Goal: Check status: Check status

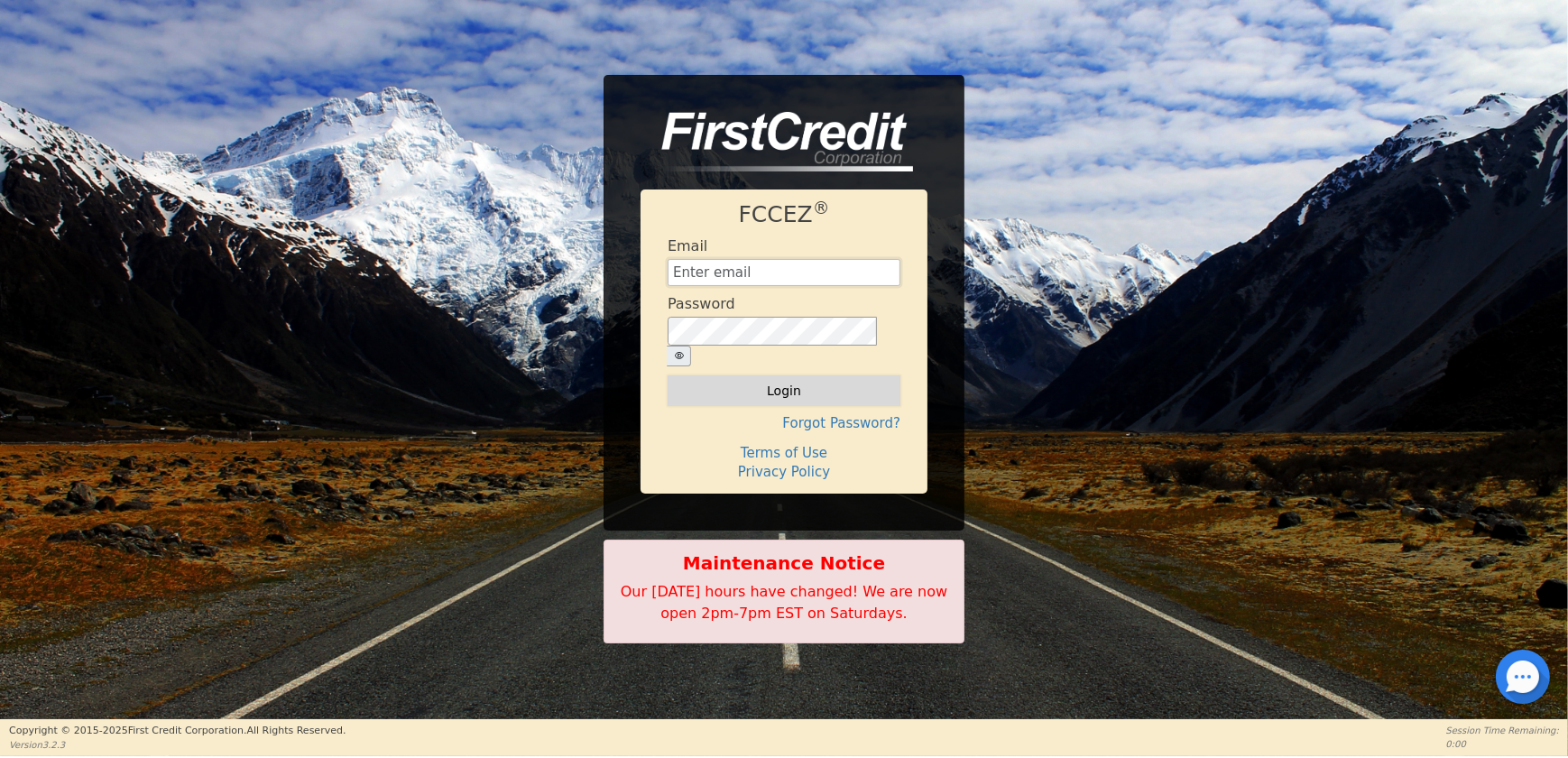
type input "[EMAIL_ADDRESS][DOMAIN_NAME]"
click at [764, 375] on button "Login" at bounding box center [784, 391] width 233 height 31
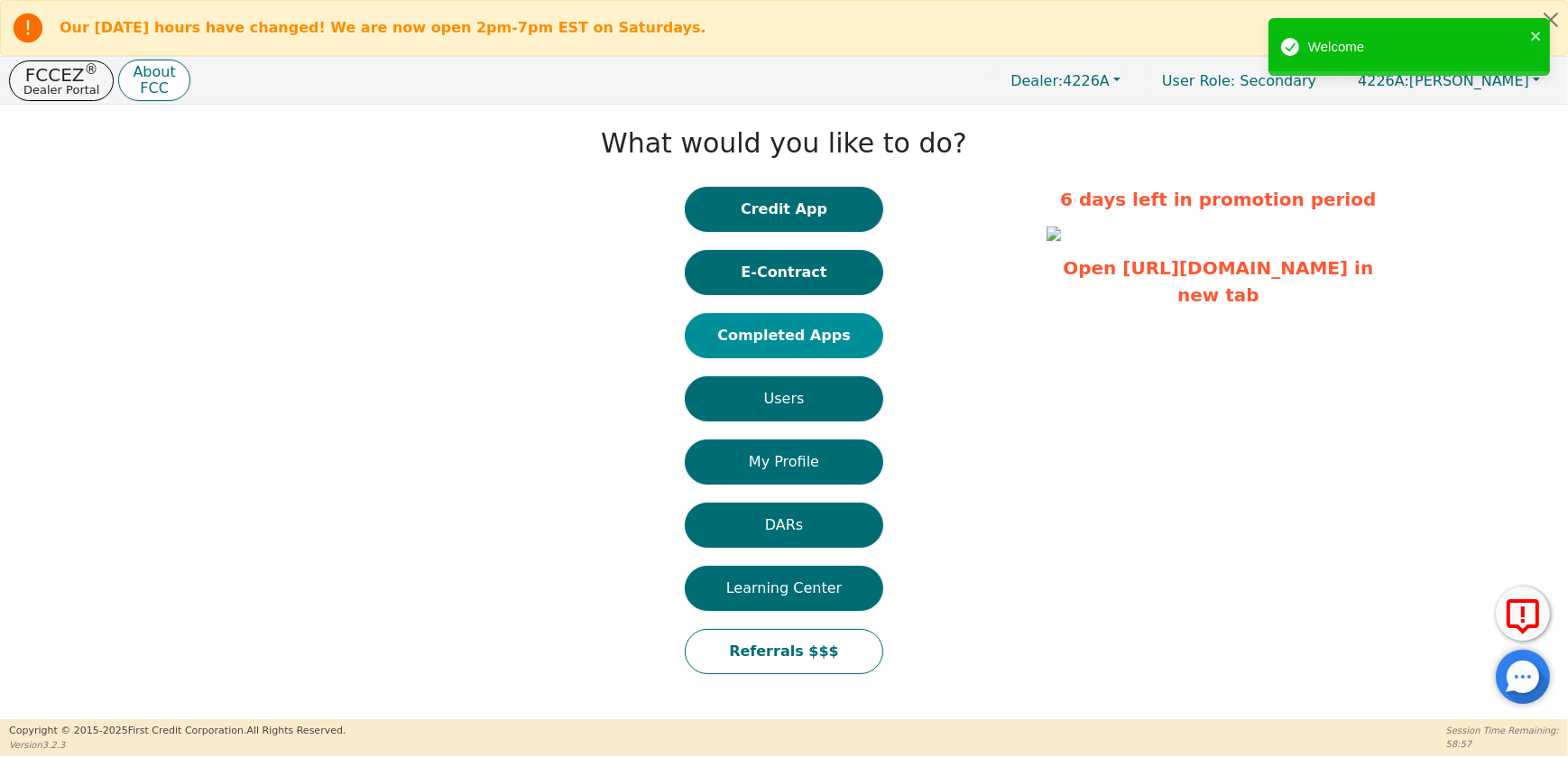
click at [771, 330] on button "Completed Apps" at bounding box center [784, 335] width 198 height 45
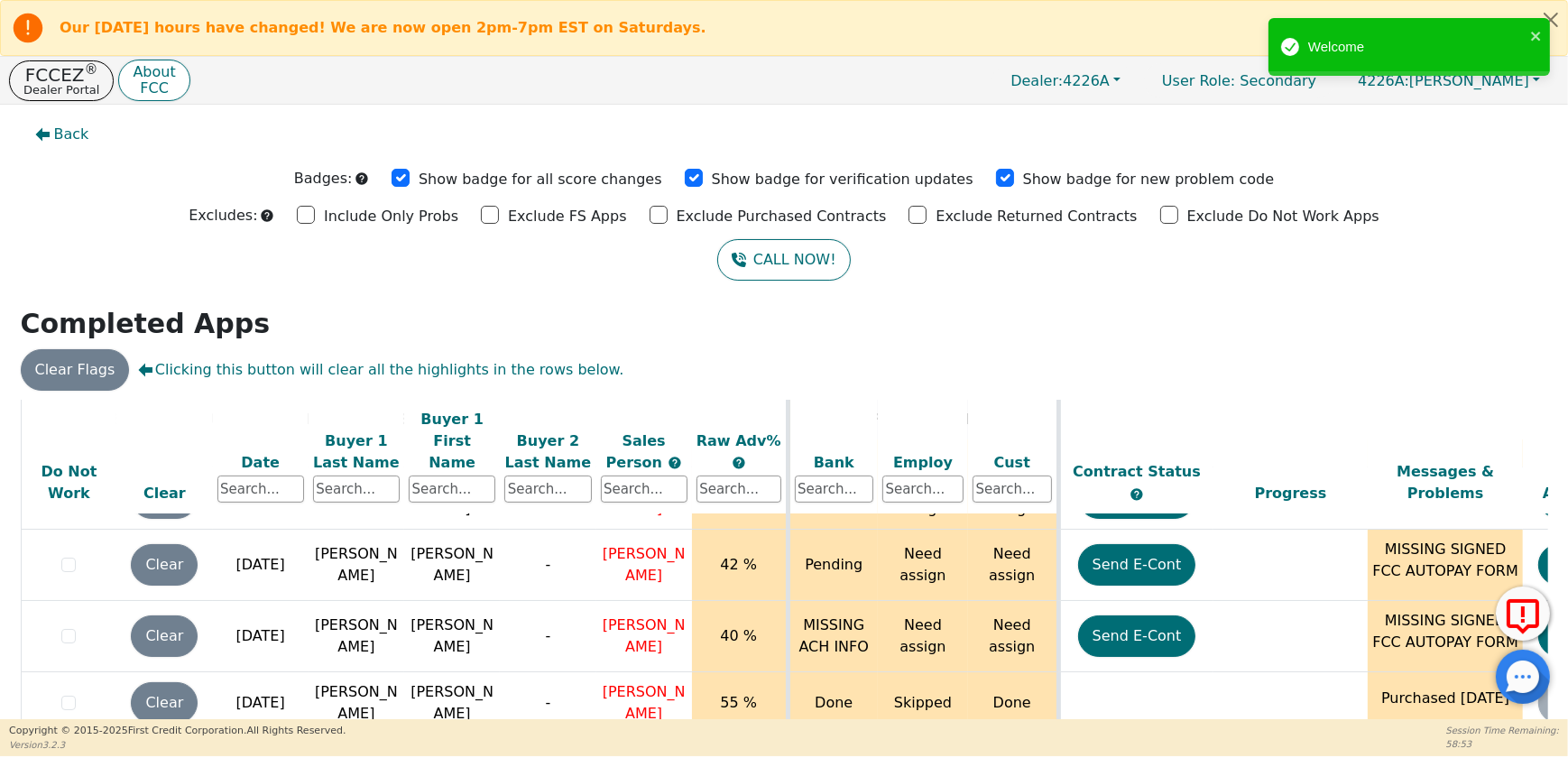
scroll to position [2133, 0]
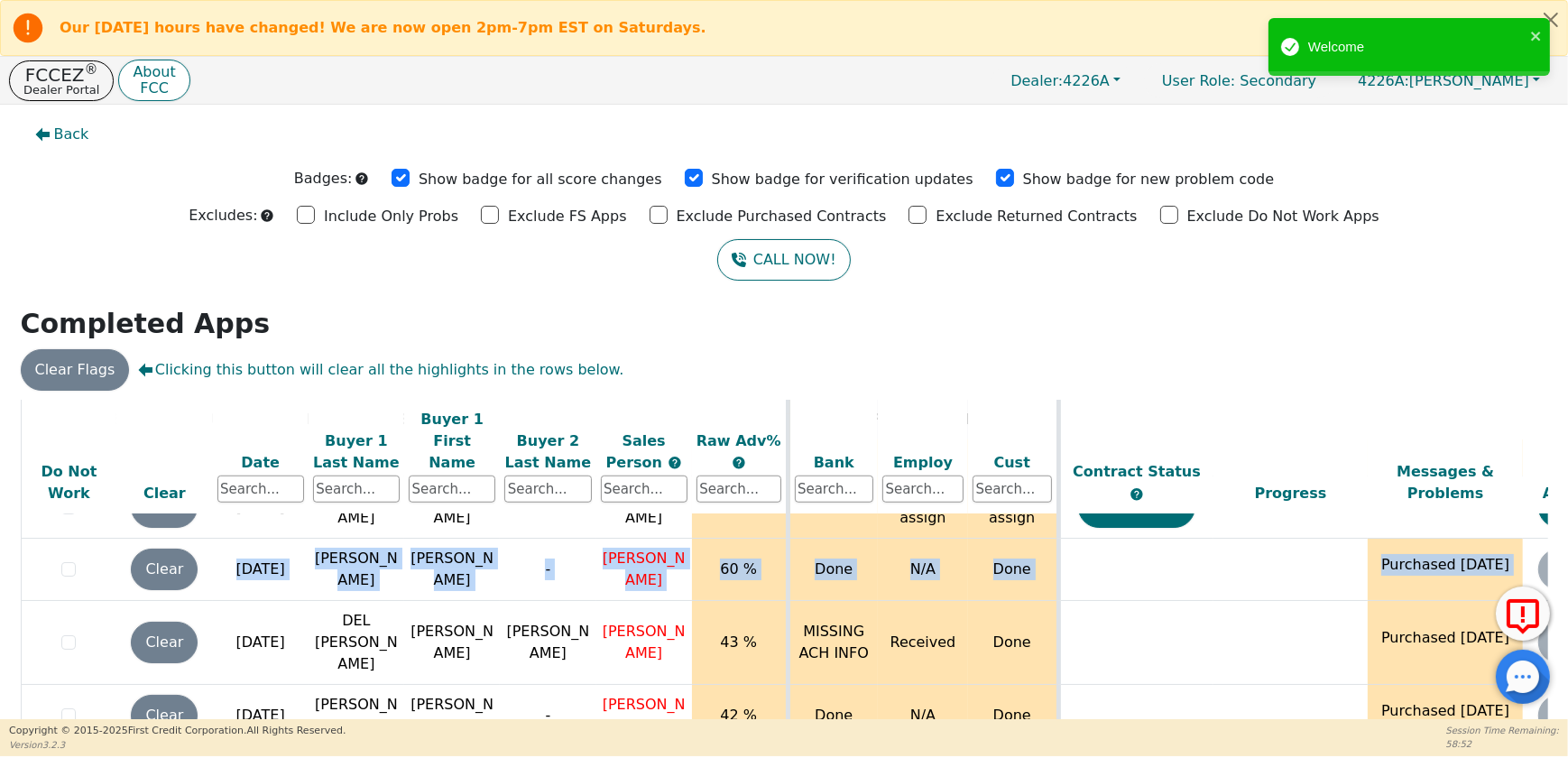
drag, startPoint x: 1561, startPoint y: 441, endPoint x: 1561, endPoint y: 491, distance: 50.0
click at [1561, 491] on div "Back Badges: Show badge for all score changes Show badge for verification updat…" at bounding box center [784, 412] width 1568 height 615
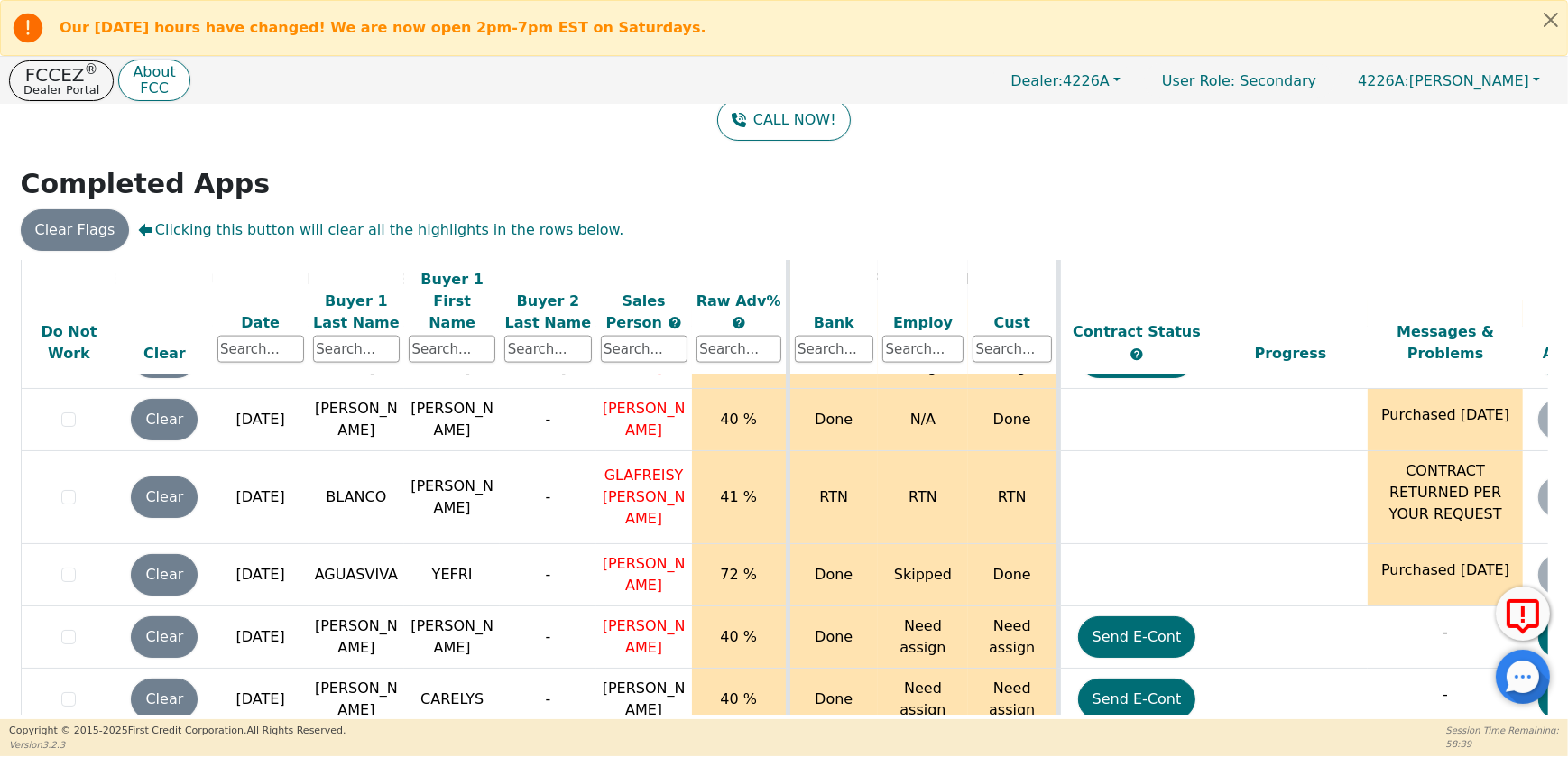
scroll to position [4438, 0]
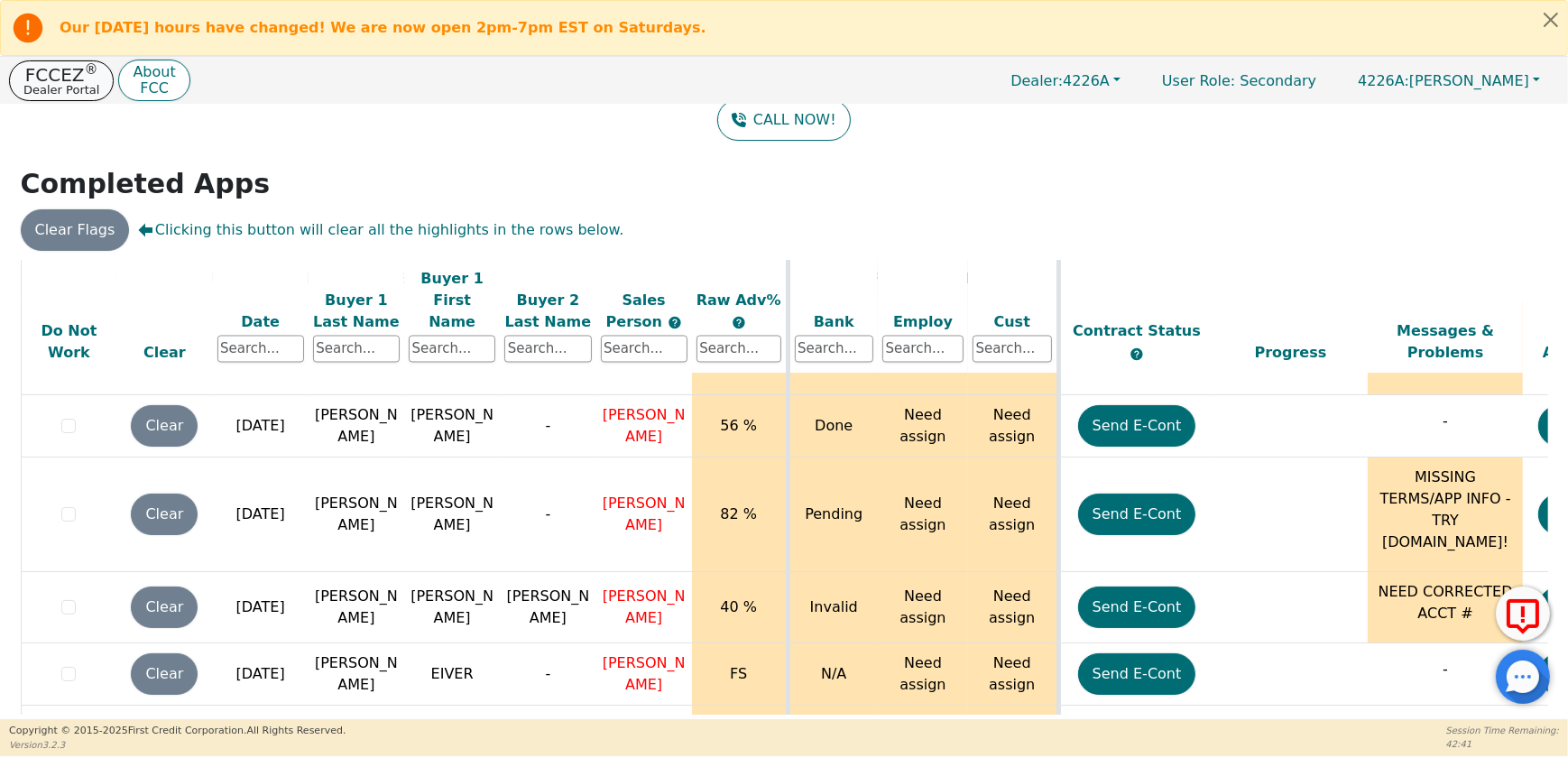
click at [49, 88] on p "Dealer Portal" at bounding box center [62, 90] width 76 height 12
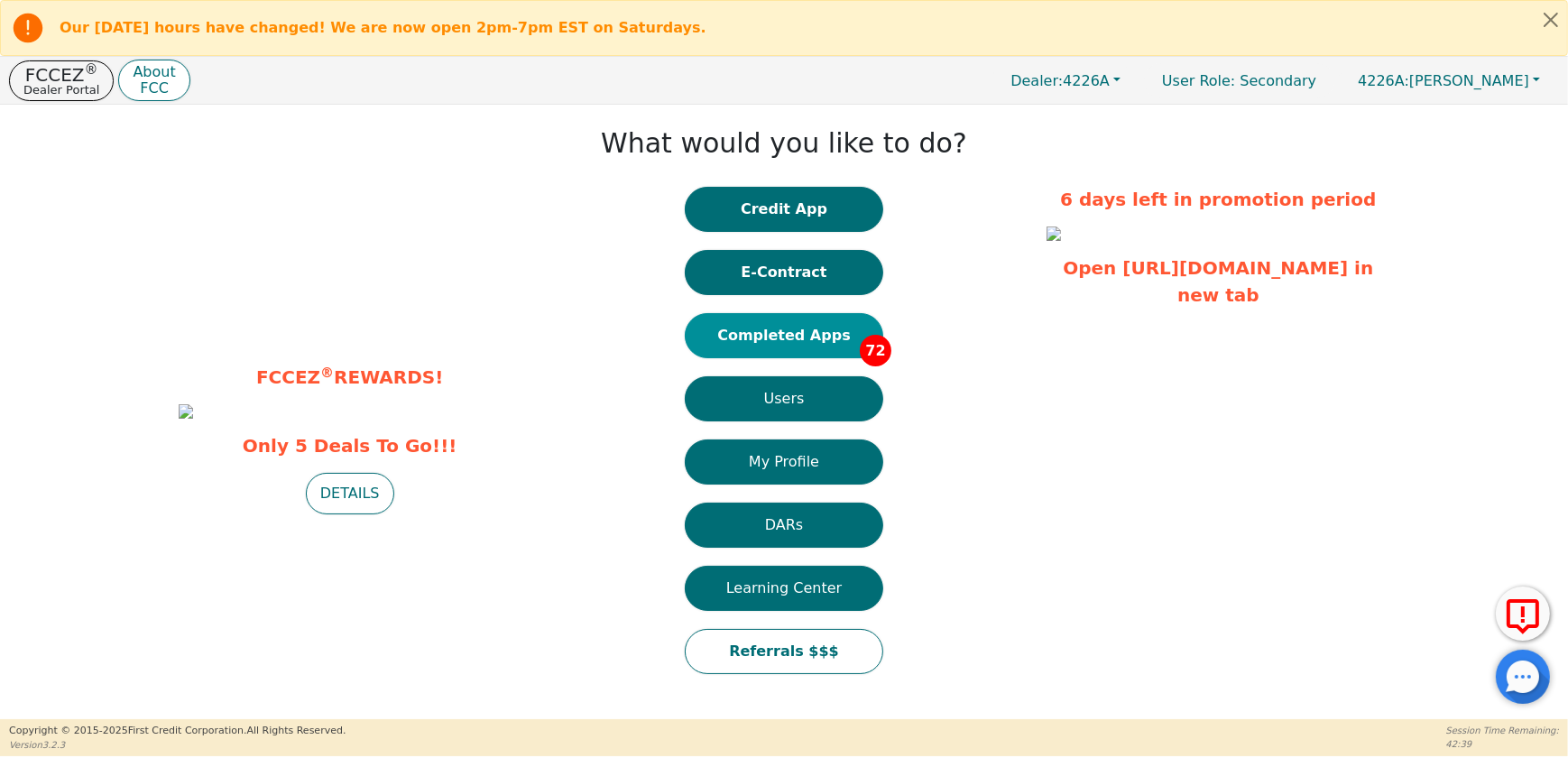
click at [798, 335] on button "Completed Apps 72" at bounding box center [784, 335] width 198 height 45
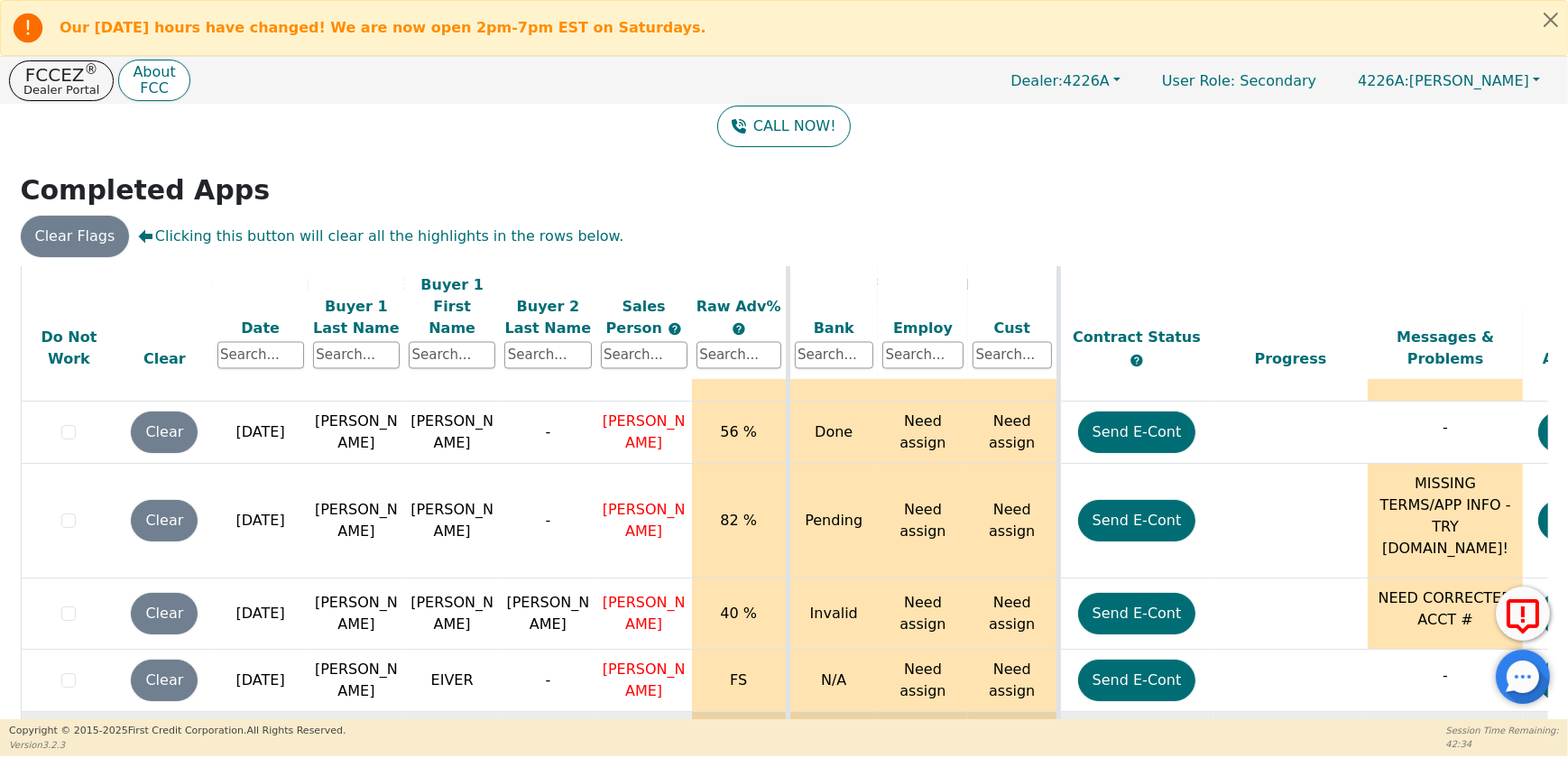
scroll to position [148, 0]
